Goal: Task Accomplishment & Management: Manage account settings

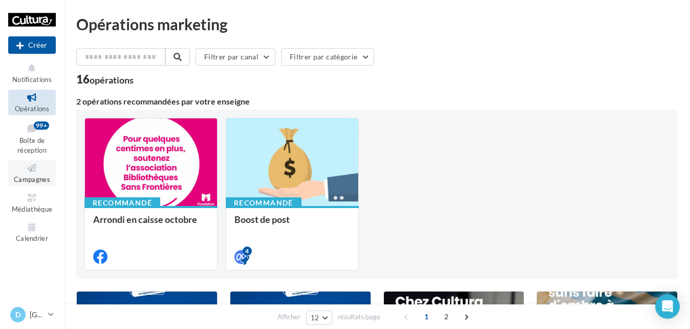
click at [49, 177] on span "Campagnes" at bounding box center [32, 179] width 36 height 8
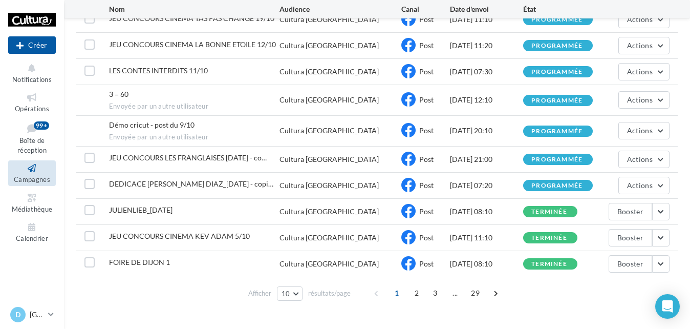
scroll to position [148, 0]
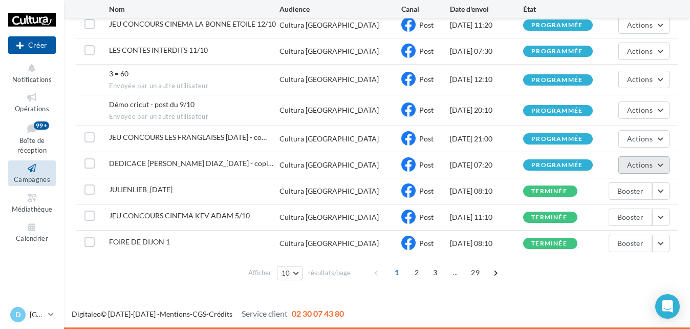
click at [638, 166] on span "Actions" at bounding box center [640, 164] width 26 height 9
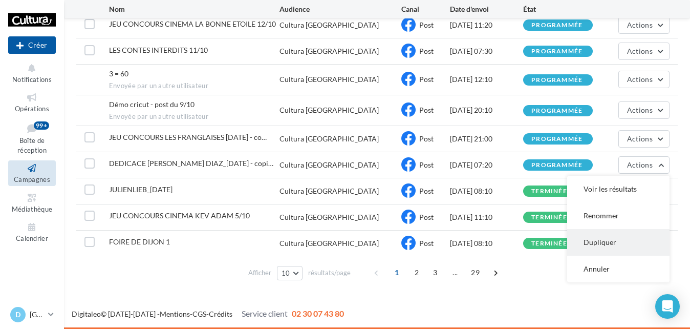
click at [615, 241] on button "Dupliquer" at bounding box center [618, 242] width 102 height 27
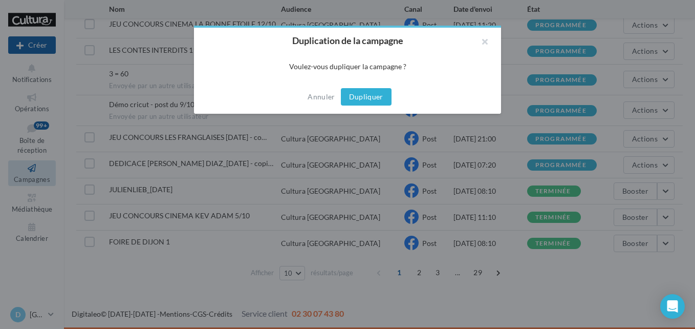
click at [368, 93] on button "Dupliquer" at bounding box center [366, 96] width 51 height 17
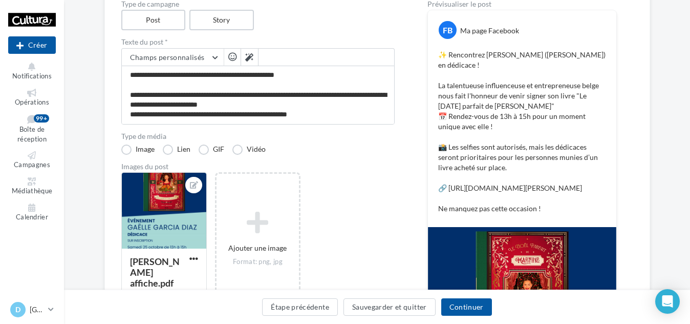
scroll to position [102, 0]
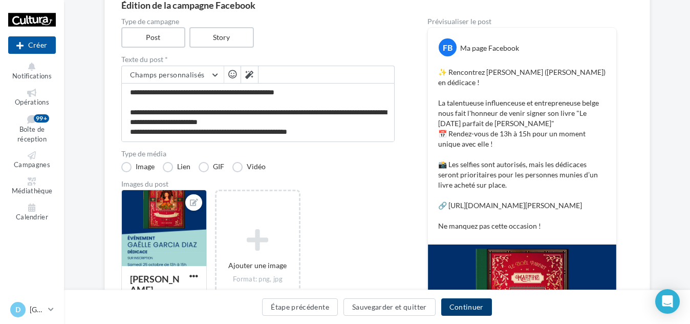
click at [472, 306] on button "Continuer" at bounding box center [466, 306] width 51 height 17
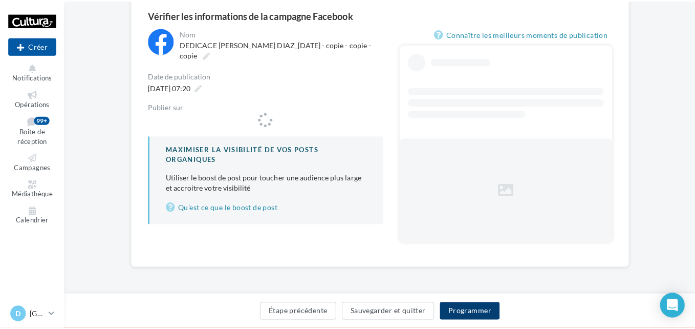
scroll to position [93, 0]
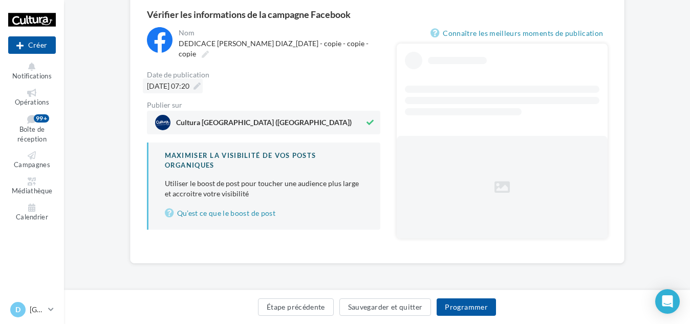
click at [189, 83] on span "[DATE] 07:20" at bounding box center [168, 85] width 42 height 9
type input "**********"
click at [203, 82] on div "[DATE] 07:20" at bounding box center [173, 85] width 60 height 15
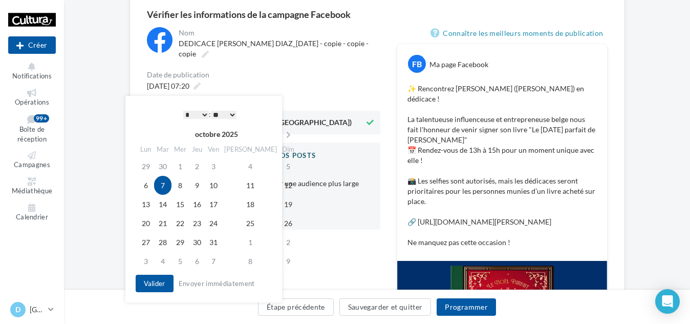
click at [206, 111] on select "* * * * * * * * * * ** ** ** ** ** ** ** ** ** ** ** ** ** **" at bounding box center [196, 115] width 26 height 8
click at [164, 285] on button "Valider" at bounding box center [155, 282] width 38 height 17
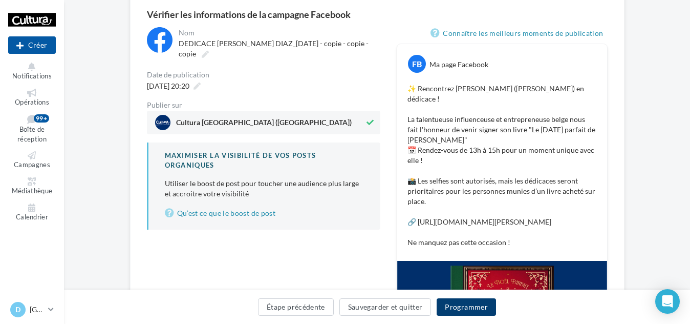
click at [475, 310] on button "Programmer" at bounding box center [466, 306] width 59 height 17
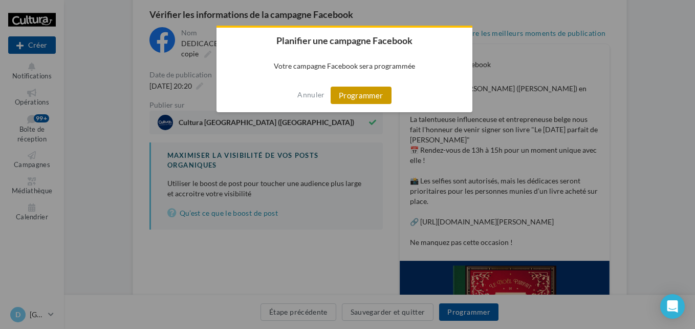
click at [367, 91] on button "Programmer" at bounding box center [361, 95] width 61 height 17
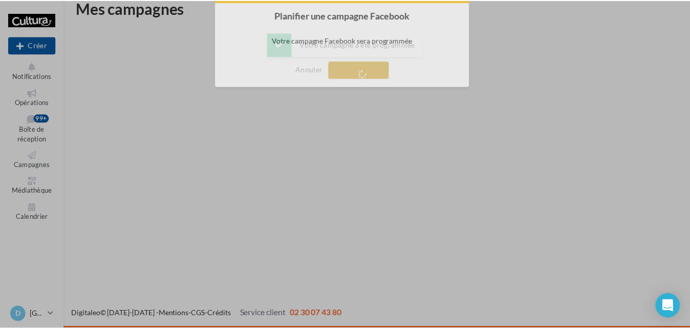
scroll to position [16, 0]
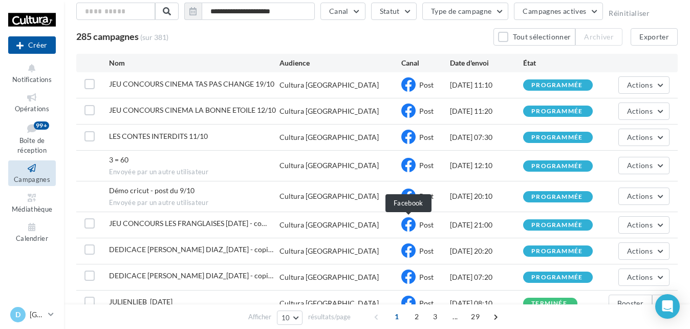
scroll to position [148, 0]
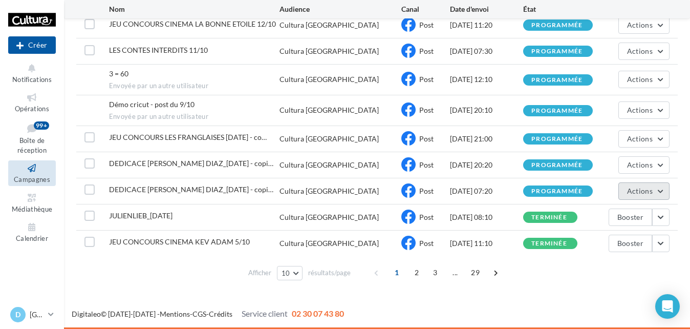
click at [650, 189] on span "Actions" at bounding box center [640, 190] width 26 height 9
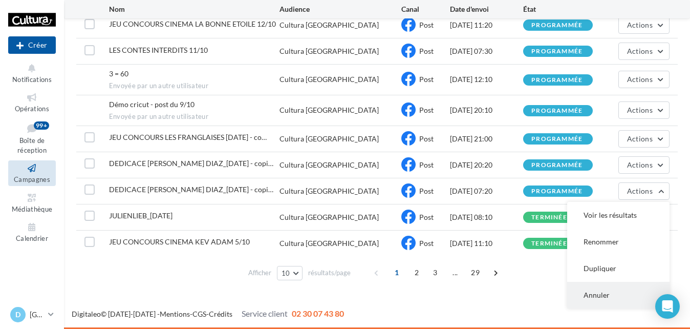
click at [602, 297] on button "Annuler" at bounding box center [618, 295] width 102 height 27
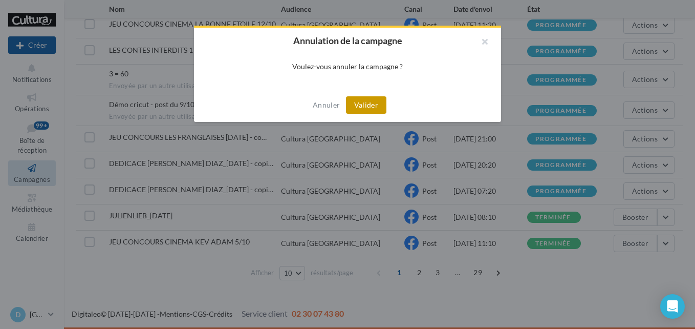
click at [365, 101] on button "Valider" at bounding box center [366, 104] width 40 height 17
